Goal: Information Seeking & Learning: Learn about a topic

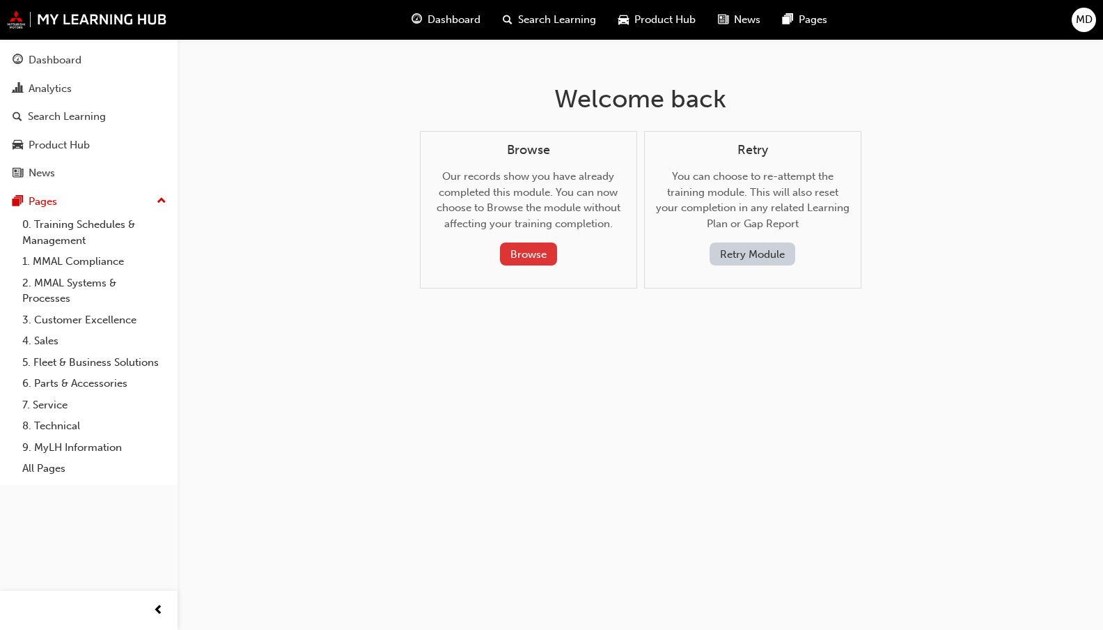
click at [521, 249] on button "Browse" at bounding box center [528, 253] width 57 height 23
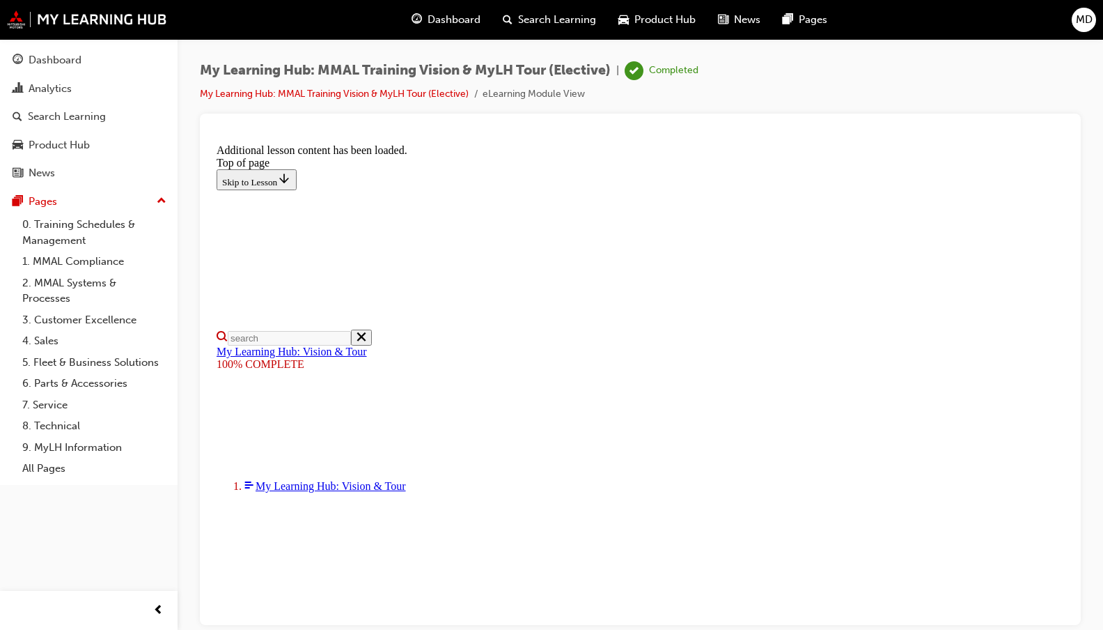
click at [444, 16] on span "Dashboard" at bounding box center [454, 20] width 53 height 16
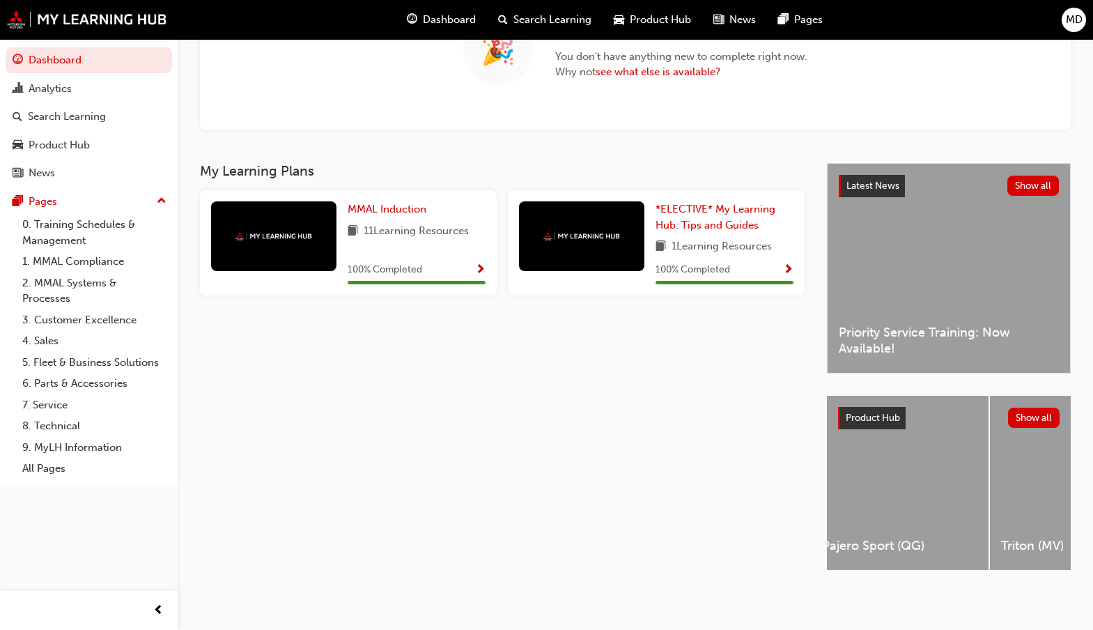
scroll to position [0, 1010]
click at [44, 117] on div "Search Learning" at bounding box center [67, 117] width 78 height 16
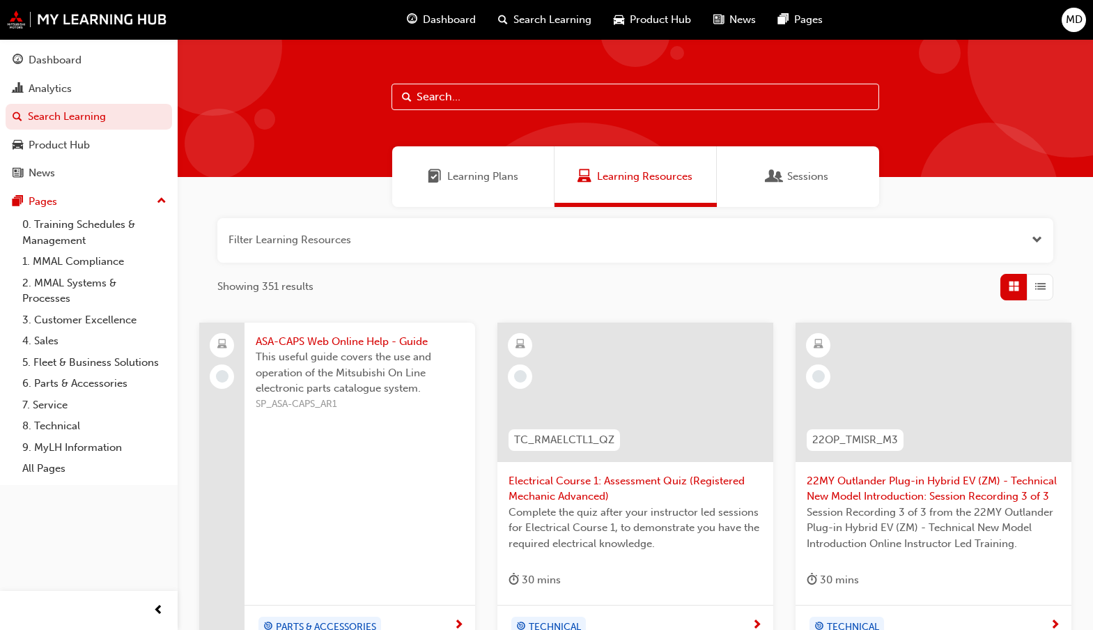
click at [491, 181] on span "Learning Plans" at bounding box center [482, 177] width 71 height 16
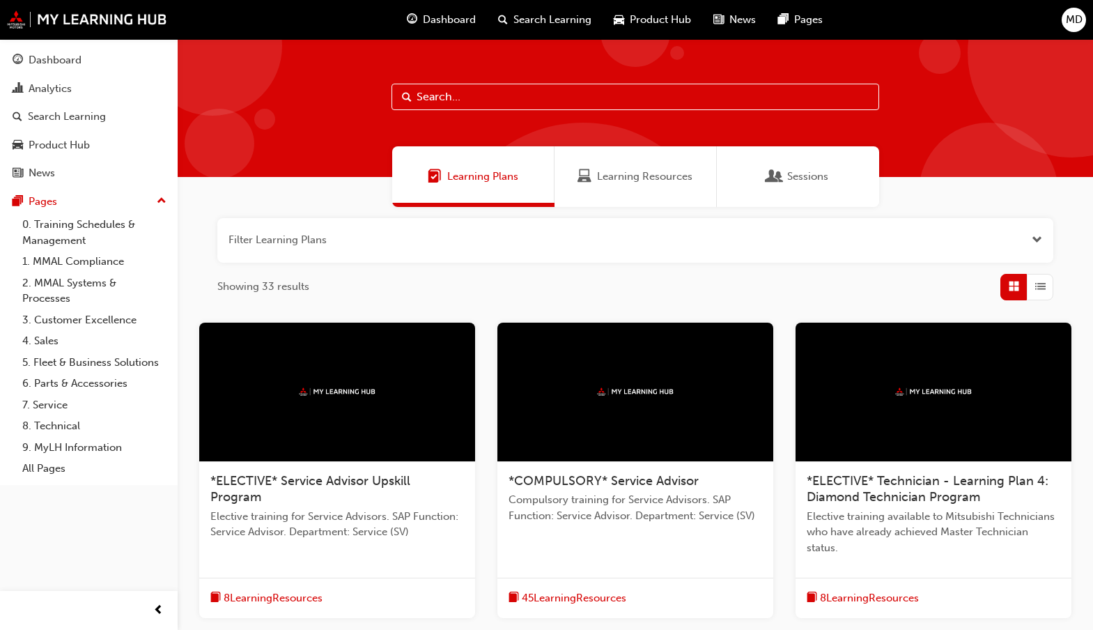
click at [630, 178] on span "Learning Resources" at bounding box center [644, 177] width 95 height 16
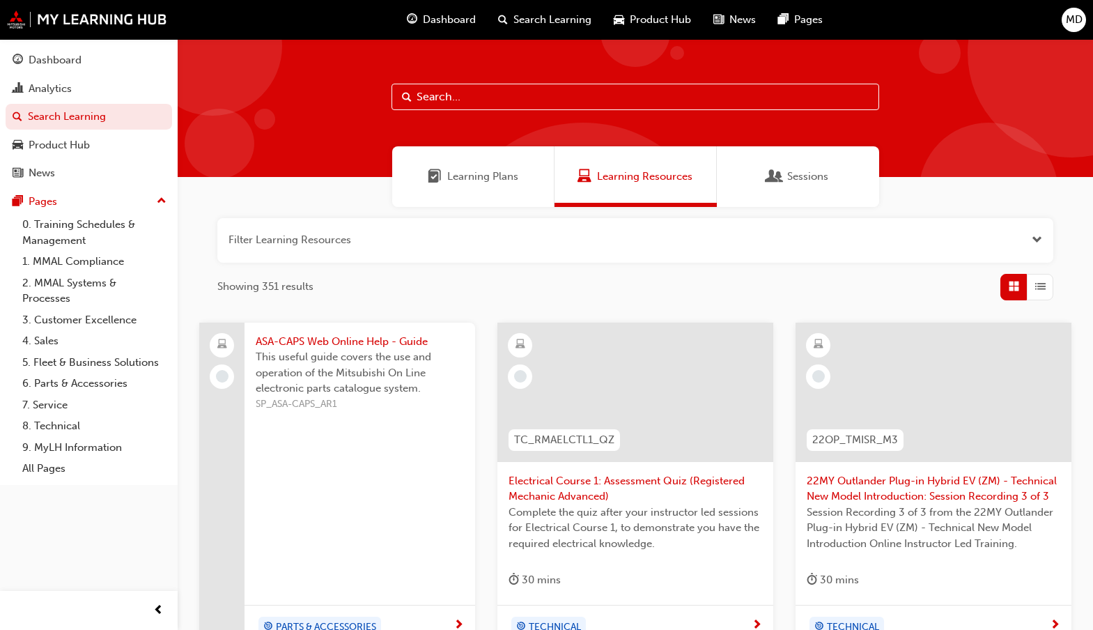
click at [467, 98] on input "text" at bounding box center [635, 97] width 488 height 26
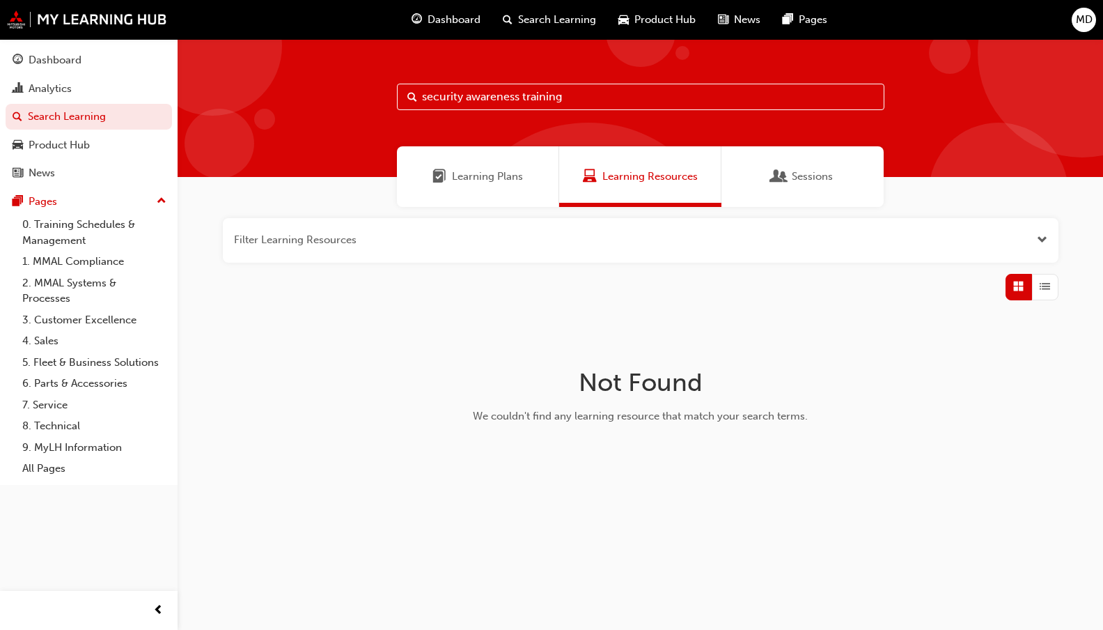
type input "security awareness training"
click at [798, 167] on div "Sessions" at bounding box center [803, 176] width 162 height 61
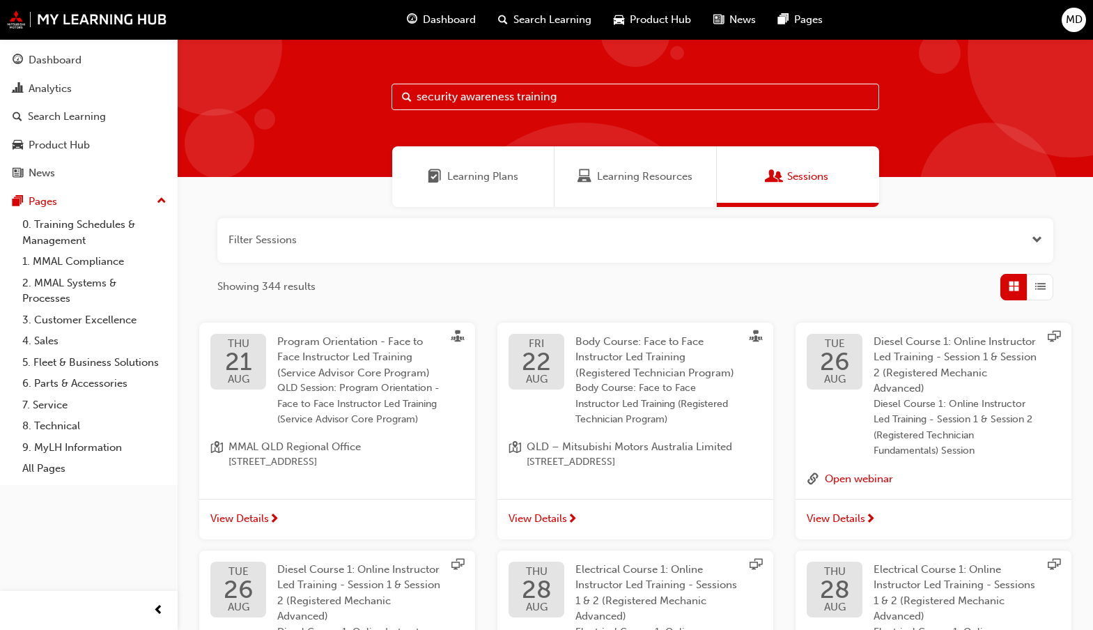
click at [458, 171] on span "Learning Plans" at bounding box center [482, 177] width 71 height 16
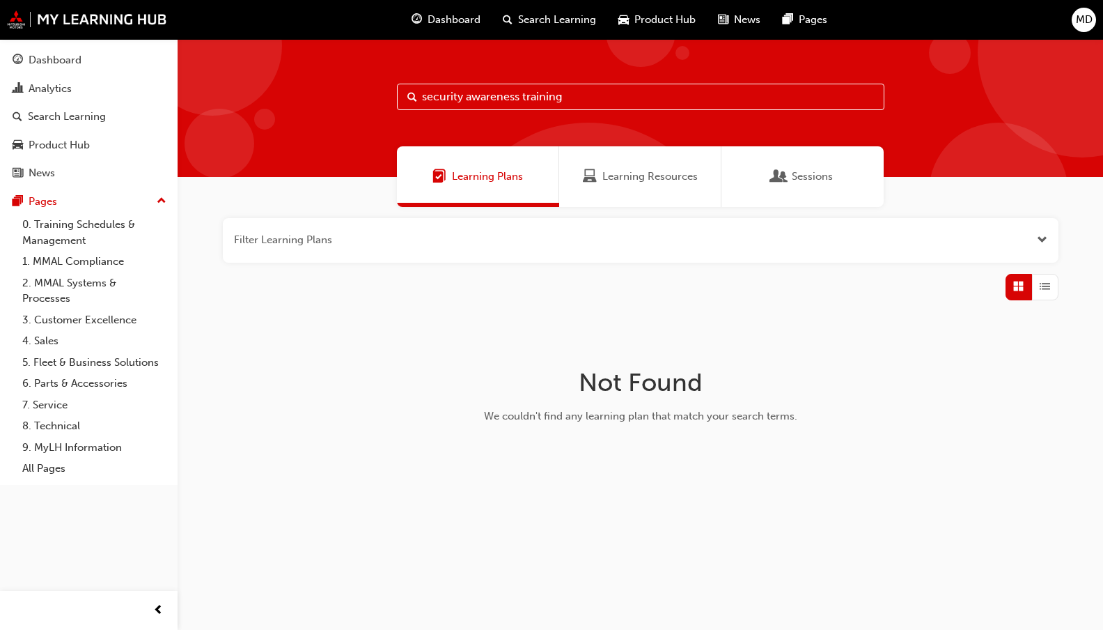
click at [581, 91] on input "security awareness training" at bounding box center [641, 97] width 488 height 26
click at [545, 18] on span "Search Learning" at bounding box center [557, 20] width 78 height 16
